Goal: Find specific page/section: Find specific page/section

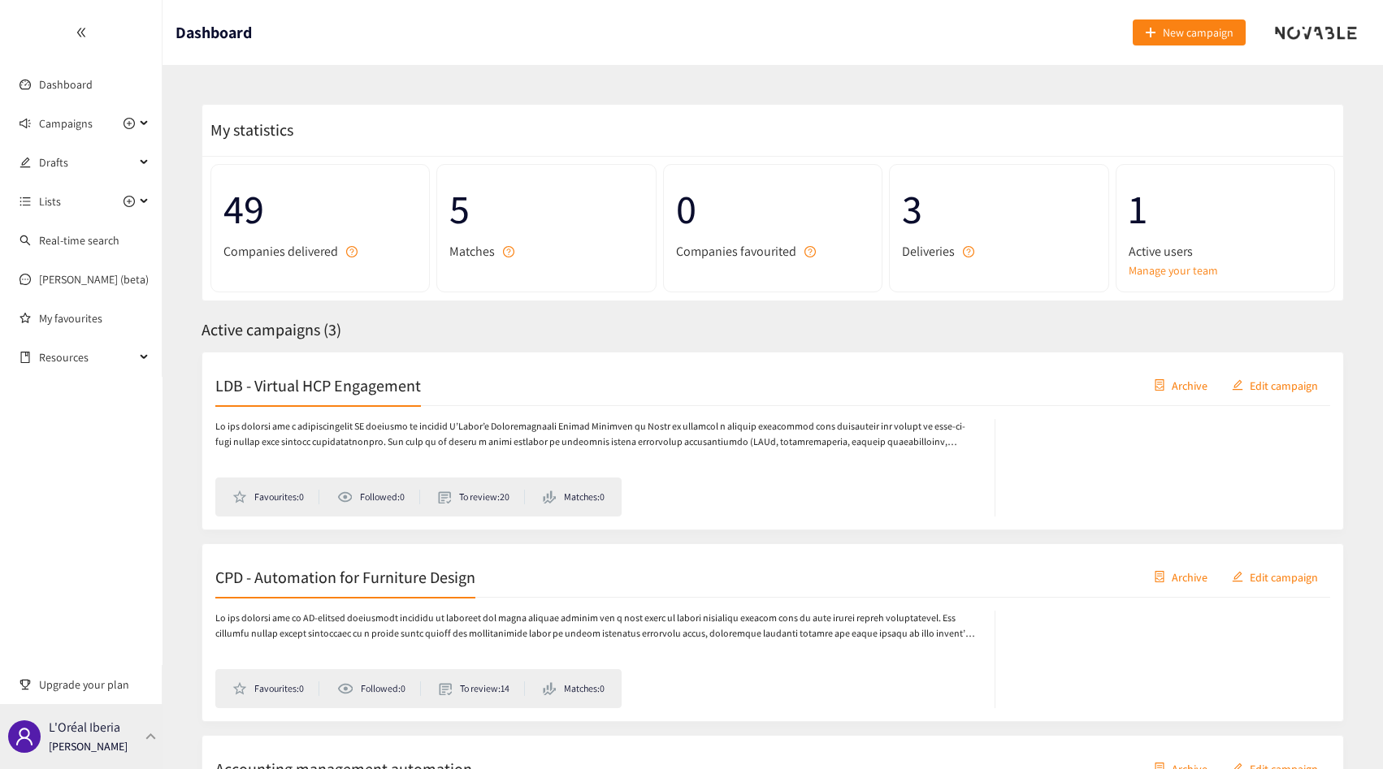
click at [104, 728] on p "L'Oréal Iberia" at bounding box center [85, 727] width 72 height 20
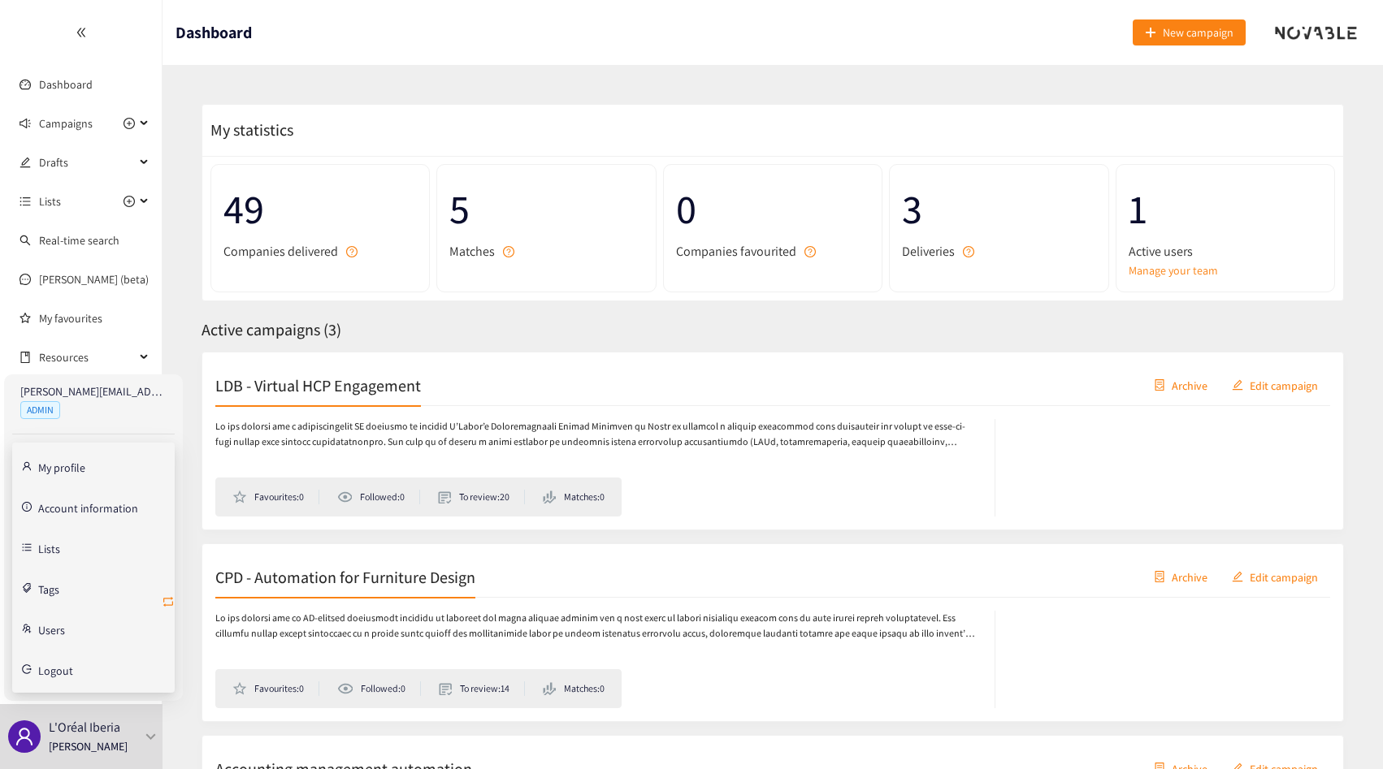
click at [170, 599] on icon "retweet" at bounding box center [168, 602] width 13 height 13
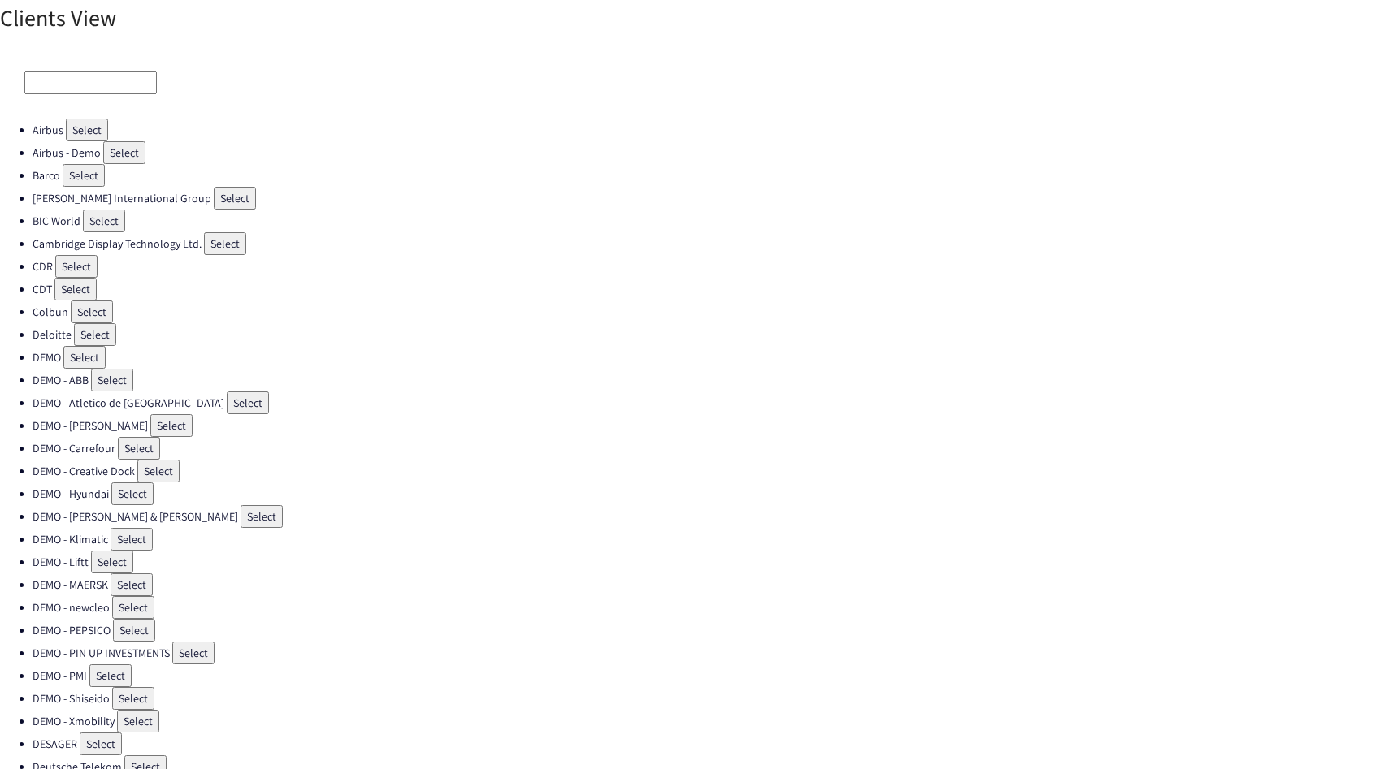
click at [65, 85] on input at bounding box center [90, 83] width 132 height 23
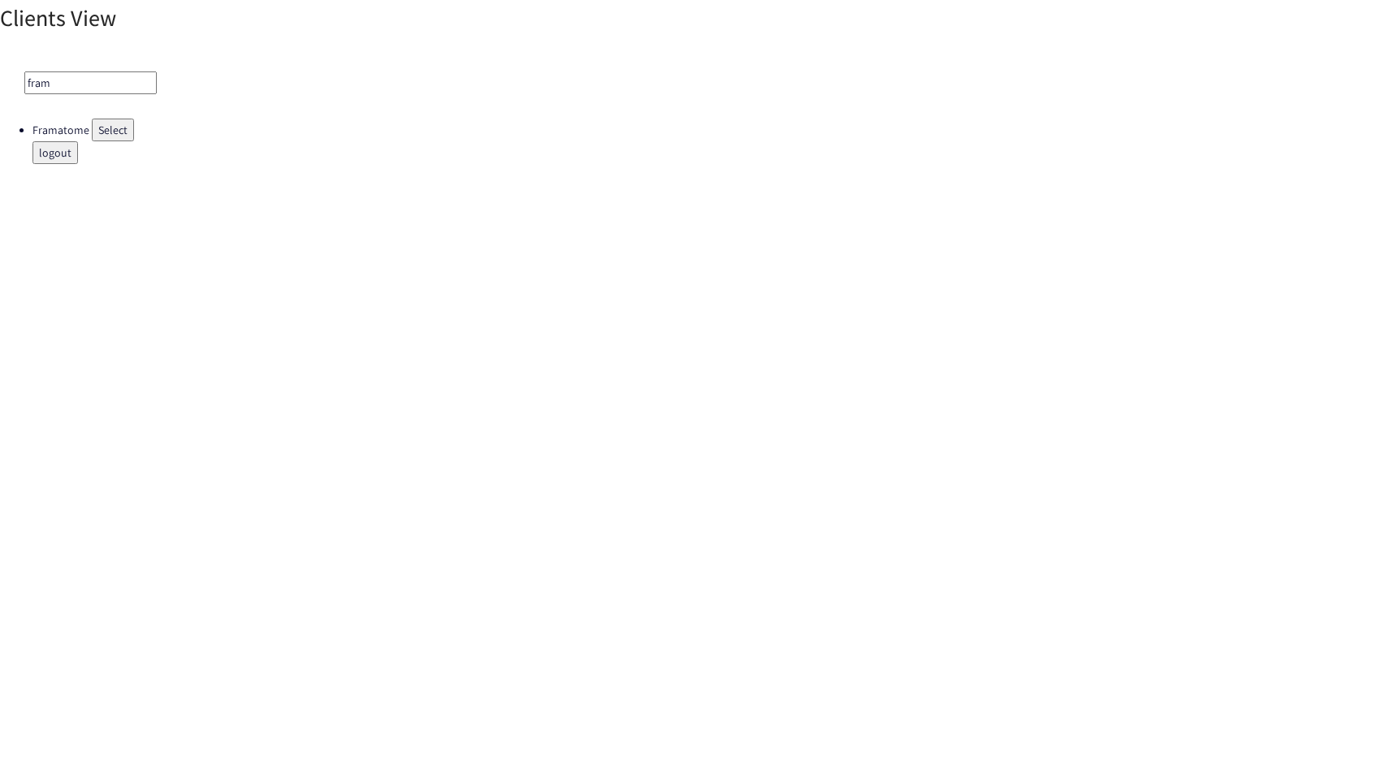
type input "fram"
click at [93, 131] on button "Select" at bounding box center [113, 130] width 42 height 23
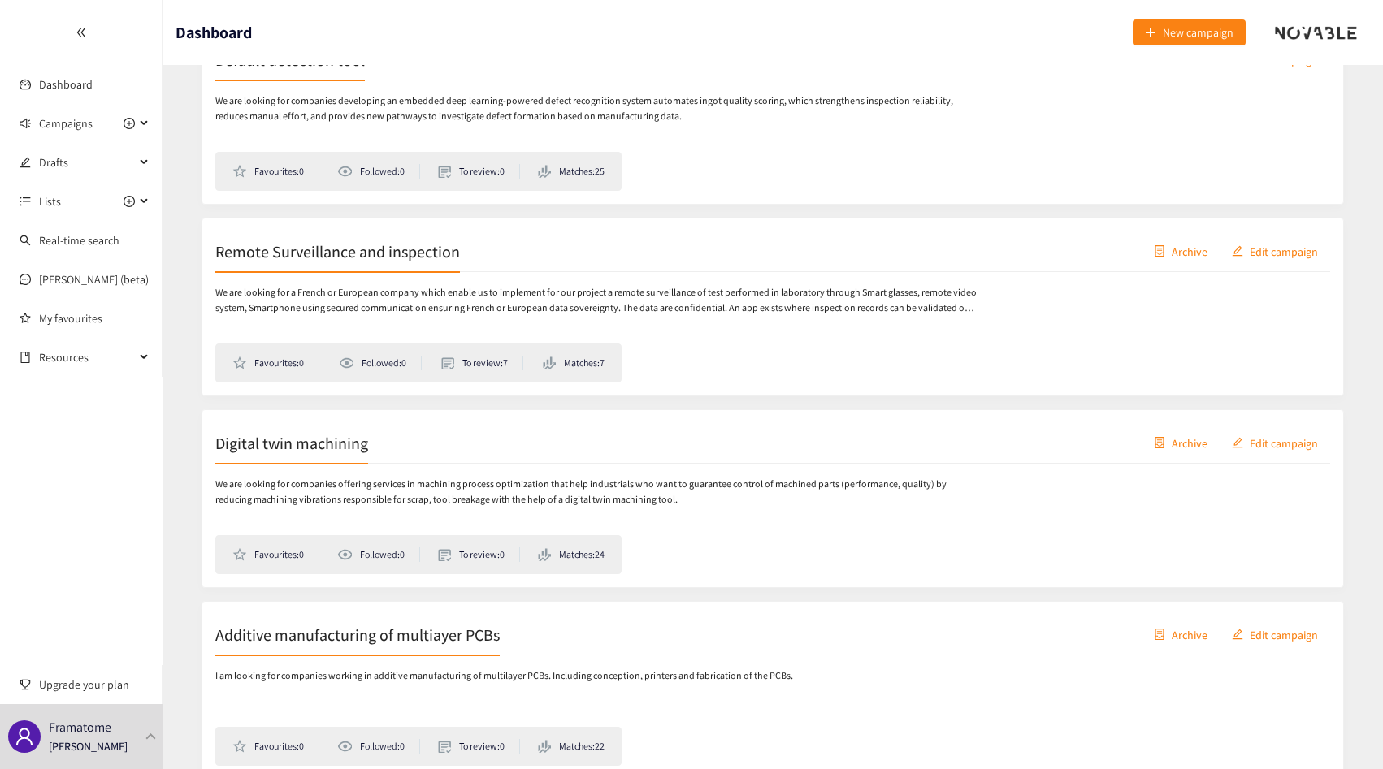
scroll to position [1008, 0]
